Goal: Task Accomplishment & Management: Manage account settings

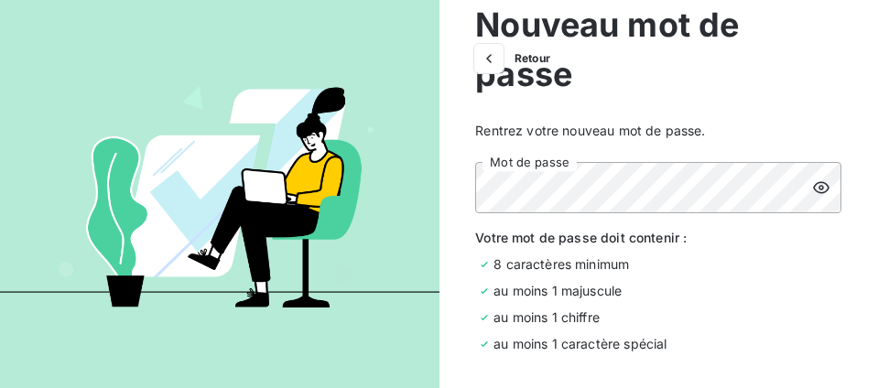
click at [815, 188] on icon at bounding box center [821, 188] width 18 height 18
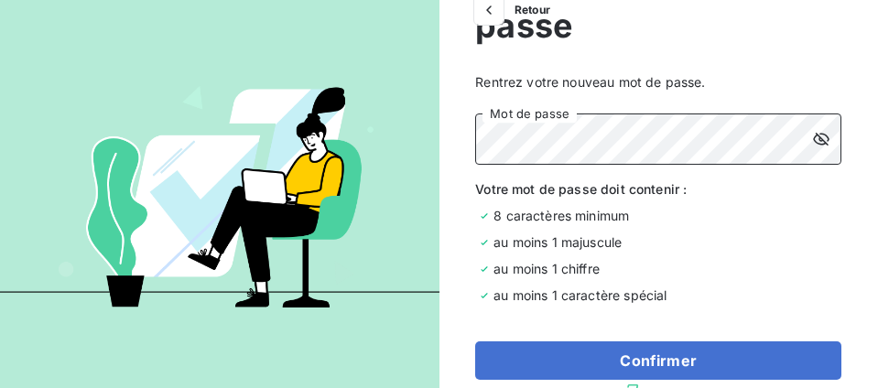
scroll to position [75, 0]
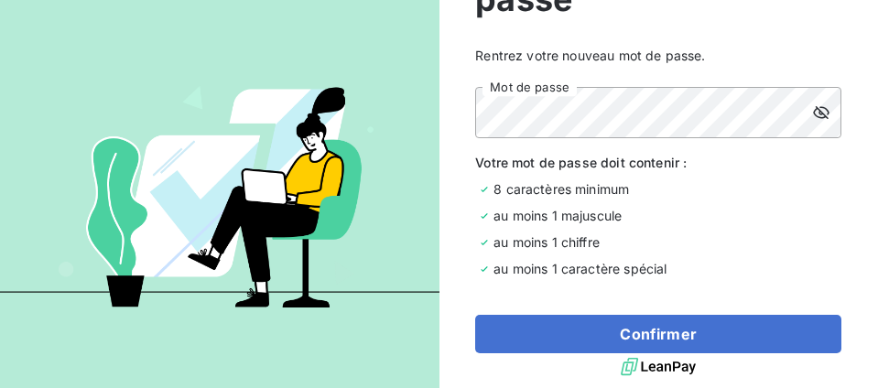
click at [723, 187] on div "8 caractères minimum" at bounding box center [658, 188] width 366 height 19
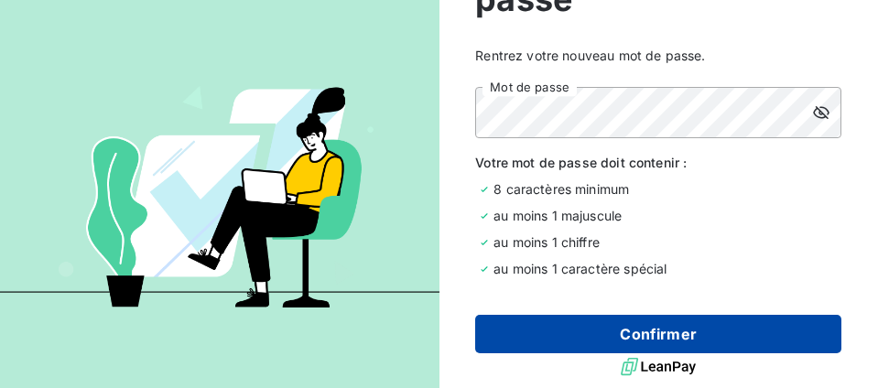
click at [666, 331] on button "Confirmer" at bounding box center [658, 334] width 366 height 38
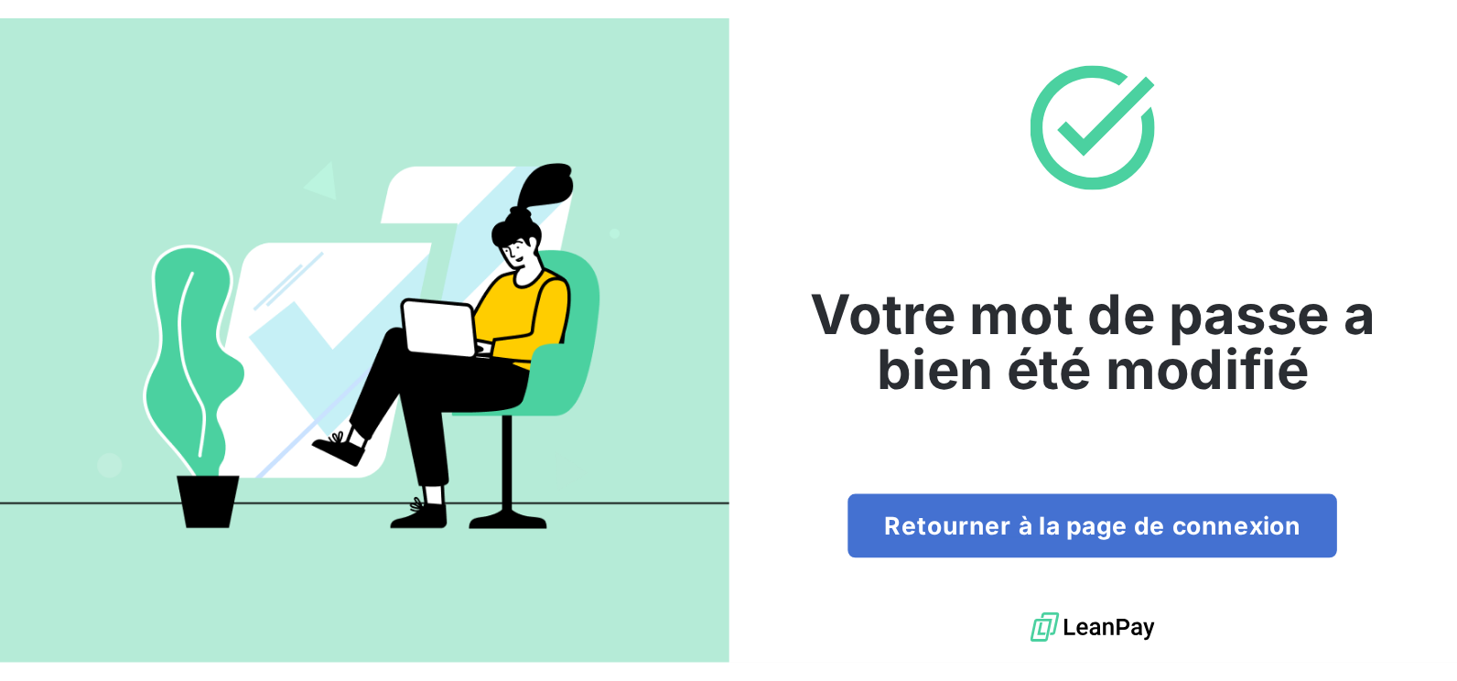
scroll to position [0, 0]
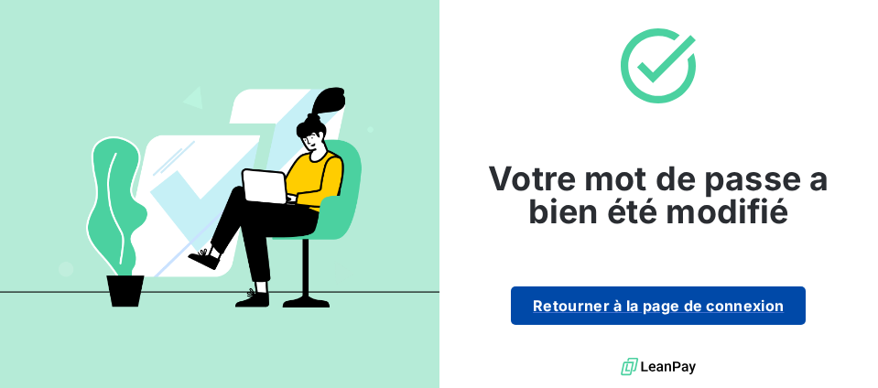
click at [618, 305] on button "Retourner à la page de connexion" at bounding box center [658, 306] width 295 height 38
